Goal: Navigation & Orientation: Find specific page/section

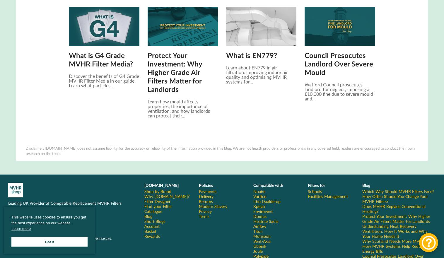
scroll to position [1699, 0]
click at [53, 242] on link "Got it" at bounding box center [49, 242] width 76 height 10
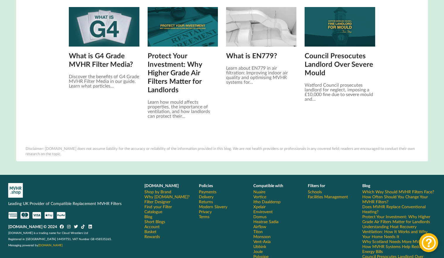
click at [209, 194] on link "Delivery" at bounding box center [206, 196] width 15 height 5
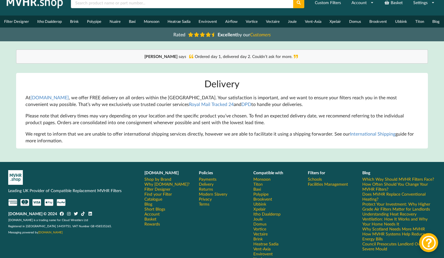
scroll to position [21, 0]
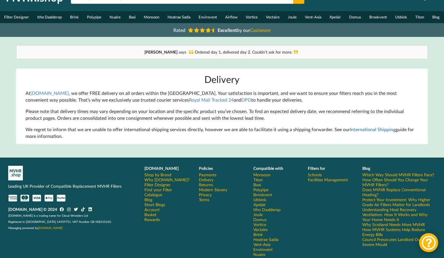
click at [381, 130] on link "International Shipping" at bounding box center [372, 130] width 45 height 6
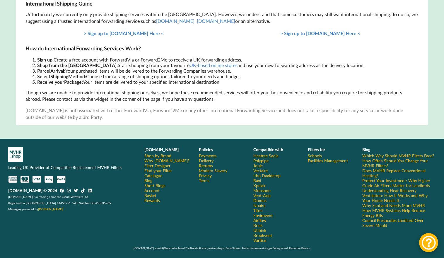
scroll to position [117, 0]
click at [168, 161] on link "Why [DOMAIN_NAME]?" at bounding box center [166, 160] width 45 height 5
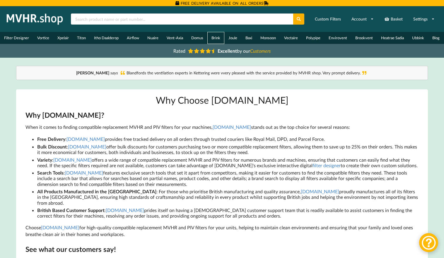
click at [219, 38] on link "Brink" at bounding box center [215, 38] width 17 height 12
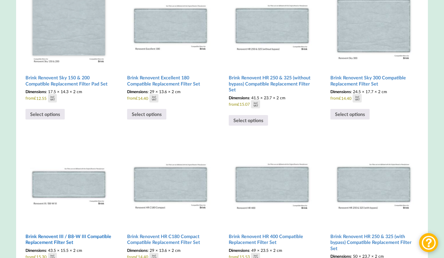
scroll to position [346, 0]
